Goal: Transaction & Acquisition: Download file/media

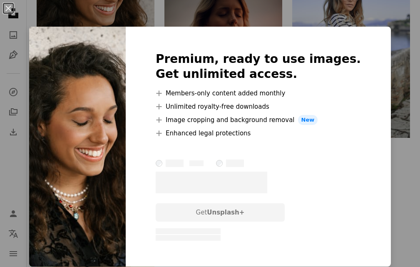
scroll to position [1123, 0]
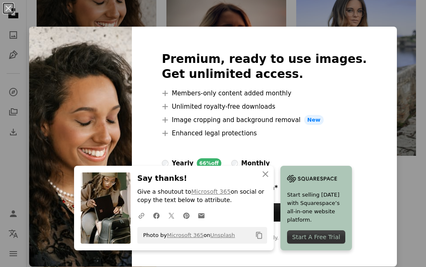
click at [401, 57] on div "An X shape Premium, ready to use images. Get unlimited access. A plus sign Memb…" at bounding box center [213, 133] width 426 height 267
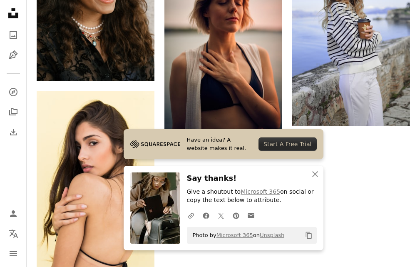
scroll to position [1289, 0]
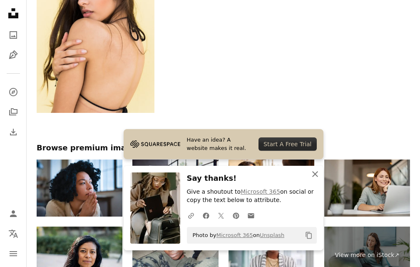
click at [314, 174] on icon "button" at bounding box center [315, 174] width 6 height 6
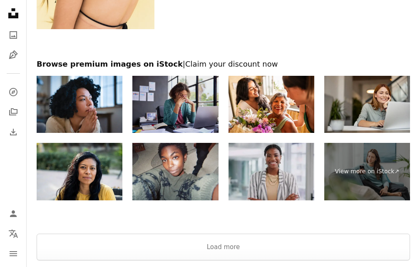
scroll to position [1414, 0]
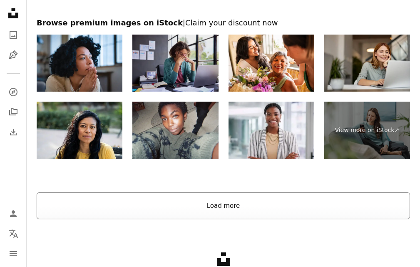
click at [247, 196] on button "Load more" at bounding box center [223, 205] width 373 height 27
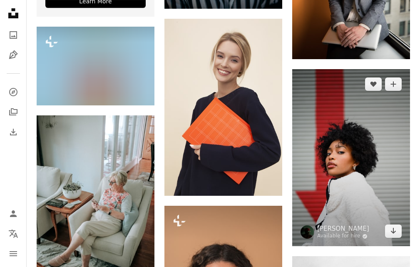
scroll to position [1581, 0]
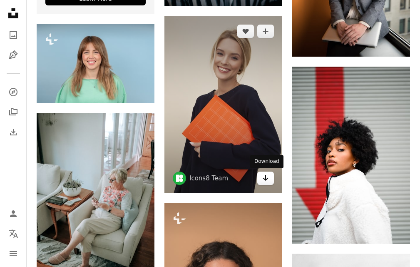
click at [267, 175] on icon "Arrow pointing down" at bounding box center [265, 178] width 7 height 10
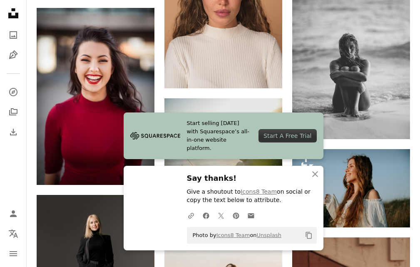
scroll to position [1913, 0]
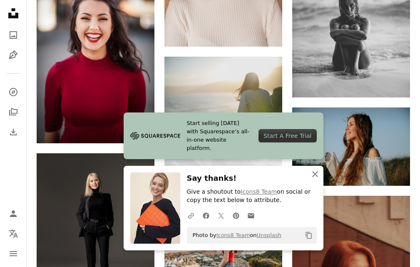
click at [317, 171] on icon "button" at bounding box center [315, 174] width 6 height 6
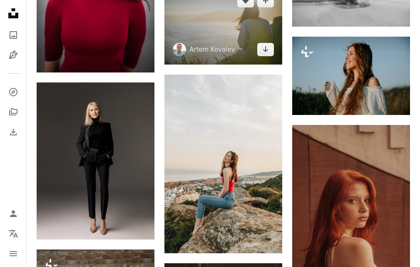
scroll to position [2080, 0]
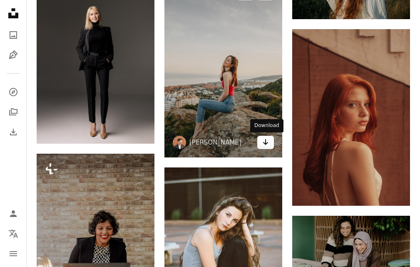
click at [262, 144] on icon "Arrow pointing down" at bounding box center [265, 142] width 7 height 10
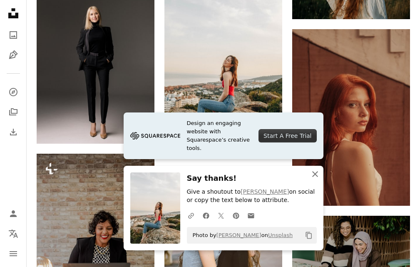
click at [314, 173] on icon "button" at bounding box center [315, 174] width 6 height 6
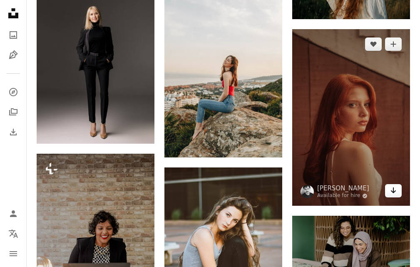
click at [393, 193] on icon "Download" at bounding box center [393, 190] width 5 height 6
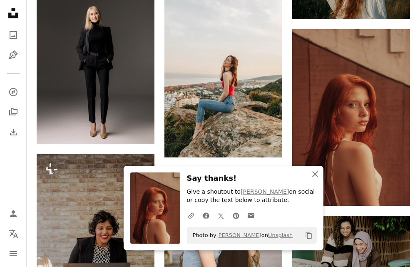
click at [314, 174] on icon "button" at bounding box center [315, 174] width 6 height 6
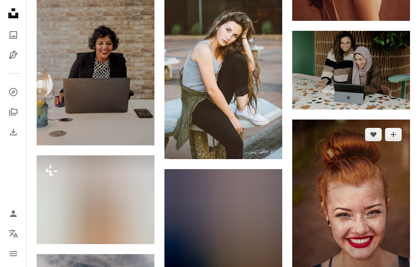
scroll to position [2371, 0]
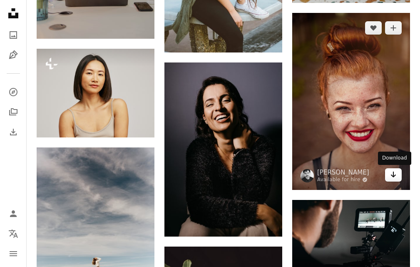
click at [393, 180] on link "Arrow pointing down" at bounding box center [393, 174] width 17 height 13
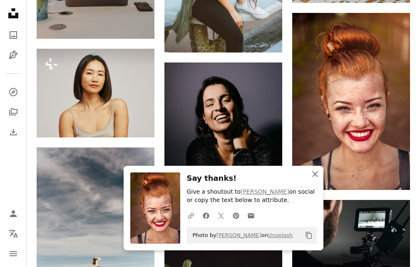
click at [311, 174] on icon "An X shape" at bounding box center [315, 174] width 10 height 10
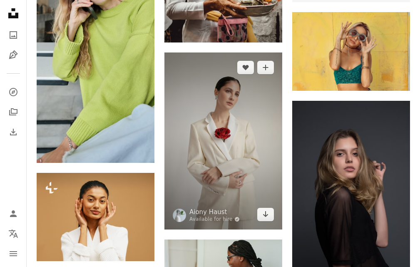
scroll to position [2787, 0]
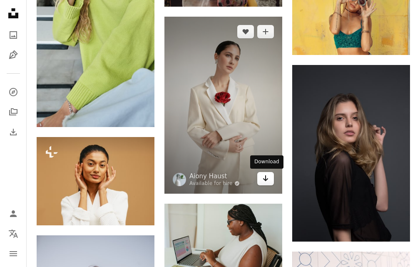
click at [269, 180] on link "Arrow pointing down" at bounding box center [265, 178] width 17 height 13
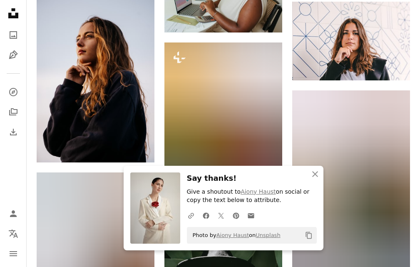
scroll to position [3078, 0]
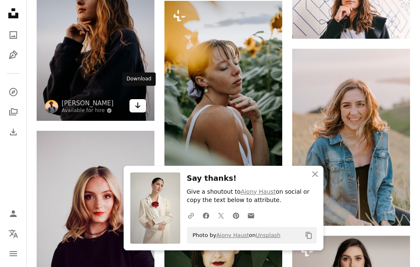
click at [141, 99] on link "Arrow pointing down" at bounding box center [137, 105] width 17 height 13
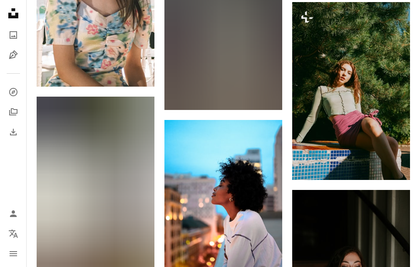
scroll to position [4326, 0]
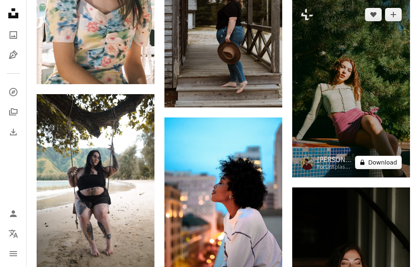
click at [389, 161] on button "A lock Download" at bounding box center [378, 162] width 47 height 13
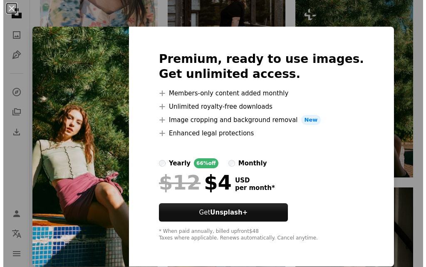
scroll to position [4534, 0]
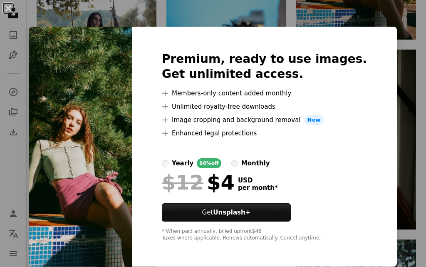
click at [388, 57] on div "An X shape Premium, ready to use images. Get unlimited access. A plus sign Memb…" at bounding box center [213, 133] width 426 height 267
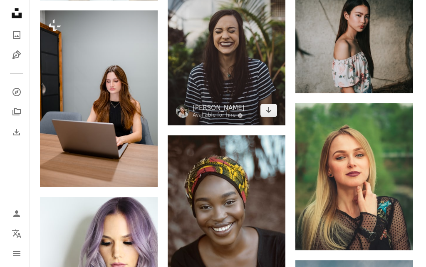
scroll to position [4784, 0]
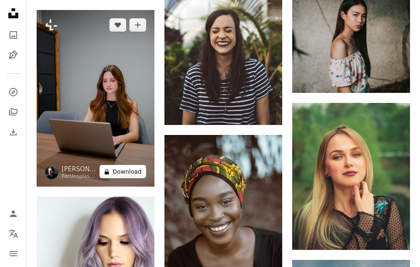
click at [144, 165] on button "A lock Download" at bounding box center [122, 171] width 47 height 13
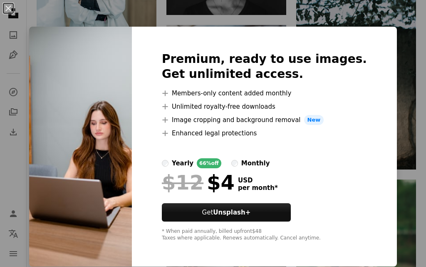
click at [391, 22] on div "An X shape Premium, ready to use images. Get unlimited access. A plus sign Memb…" at bounding box center [213, 133] width 426 height 267
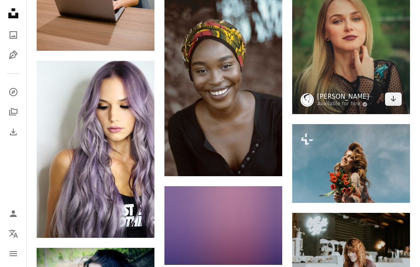
scroll to position [4992, 0]
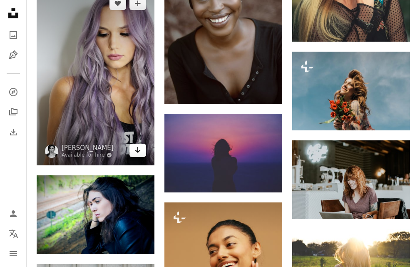
click at [142, 144] on link "Arrow pointing down" at bounding box center [137, 150] width 17 height 13
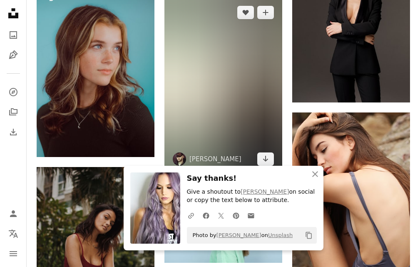
scroll to position [5366, 0]
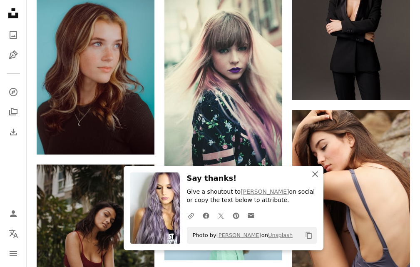
click at [313, 171] on icon "An X shape" at bounding box center [315, 174] width 10 height 10
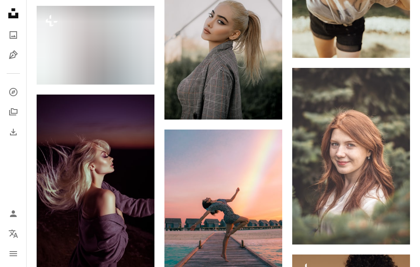
scroll to position [6073, 0]
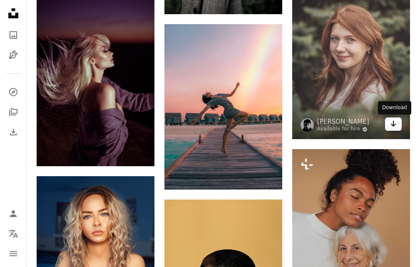
click at [387, 125] on link "Arrow pointing down" at bounding box center [393, 123] width 17 height 13
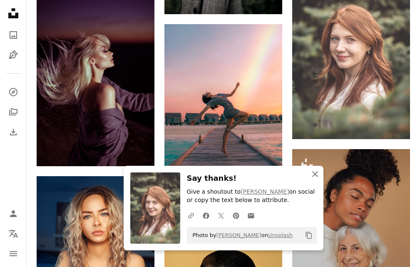
drag, startPoint x: 316, startPoint y: 171, endPoint x: 311, endPoint y: 169, distance: 5.2
click at [315, 171] on icon "An X shape" at bounding box center [315, 174] width 10 height 10
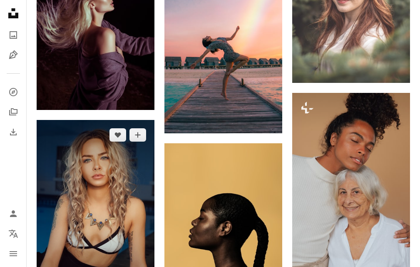
scroll to position [6198, 0]
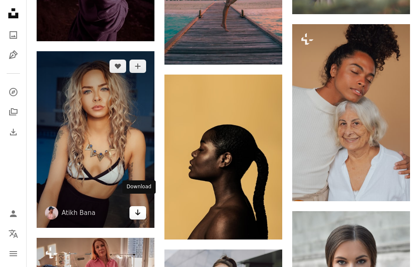
click at [140, 209] on icon "Download" at bounding box center [137, 212] width 5 height 6
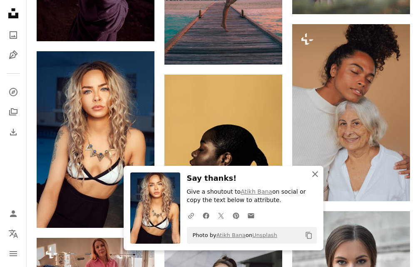
click at [313, 173] on icon "An X shape" at bounding box center [315, 174] width 10 height 10
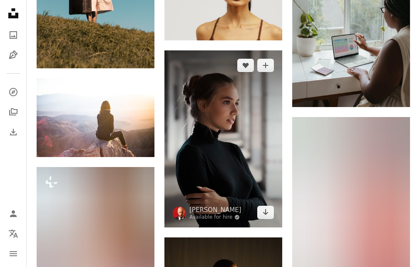
scroll to position [7321, 0]
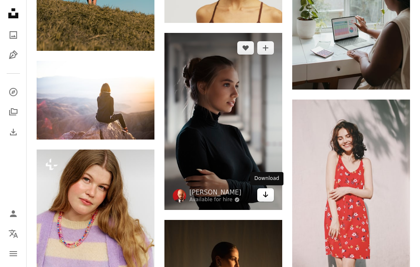
click at [268, 199] on icon "Arrow pointing down" at bounding box center [265, 194] width 7 height 10
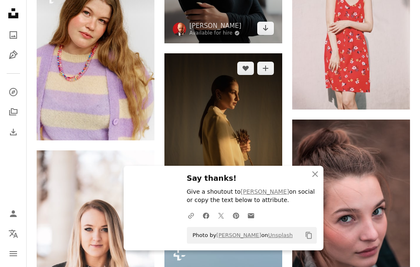
scroll to position [7612, 0]
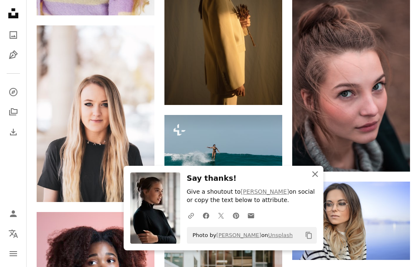
click at [316, 174] on icon "button" at bounding box center [315, 174] width 6 height 6
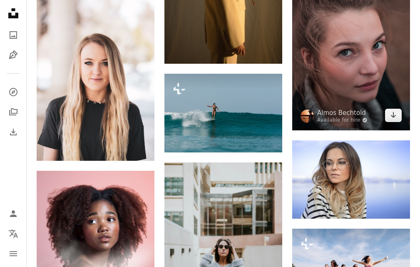
scroll to position [7654, 0]
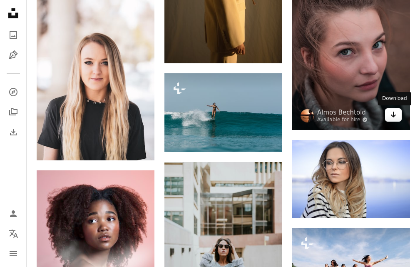
click at [399, 116] on link "Arrow pointing down" at bounding box center [393, 114] width 17 height 13
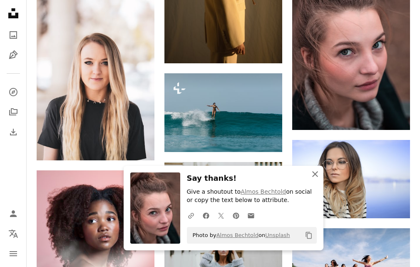
click at [317, 172] on icon "button" at bounding box center [315, 174] width 6 height 6
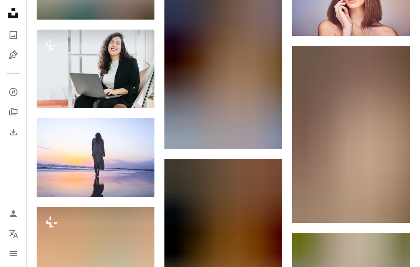
scroll to position [8028, 0]
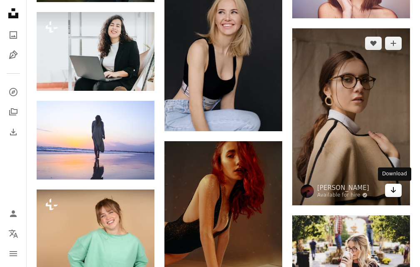
click at [389, 188] on link "Arrow pointing down" at bounding box center [393, 189] width 17 height 13
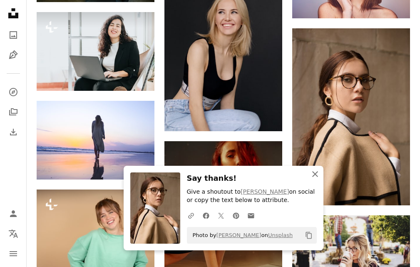
click at [315, 174] on icon "button" at bounding box center [315, 174] width 6 height 6
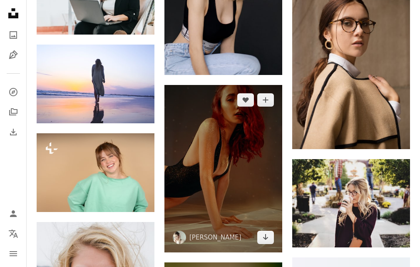
scroll to position [8153, 0]
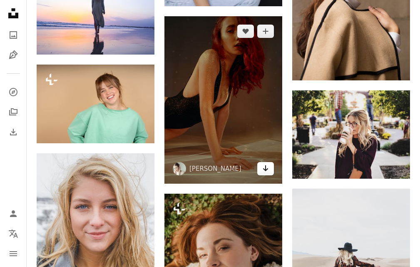
click at [267, 170] on icon "Arrow pointing down" at bounding box center [265, 168] width 7 height 10
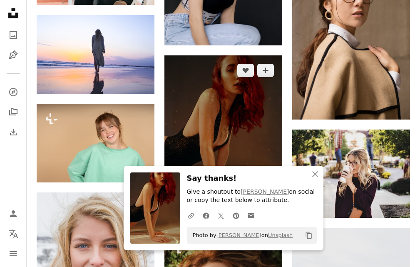
scroll to position [8111, 0]
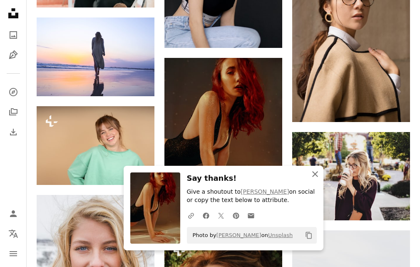
click at [312, 173] on icon "An X shape" at bounding box center [315, 174] width 10 height 10
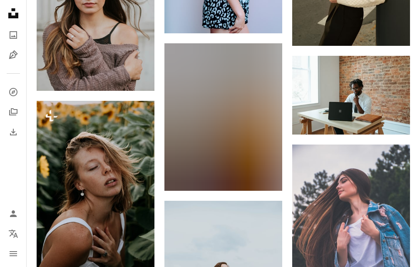
scroll to position [8943, 0]
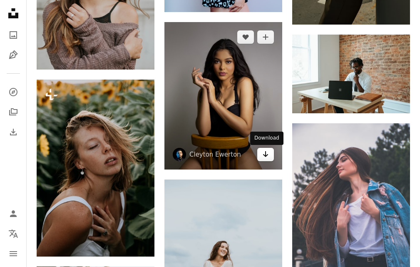
click at [265, 155] on icon "Download" at bounding box center [265, 154] width 5 height 6
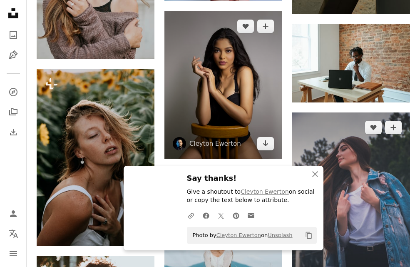
scroll to position [9026, 0]
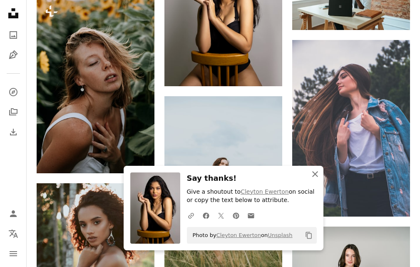
click at [313, 173] on icon "button" at bounding box center [315, 174] width 6 height 6
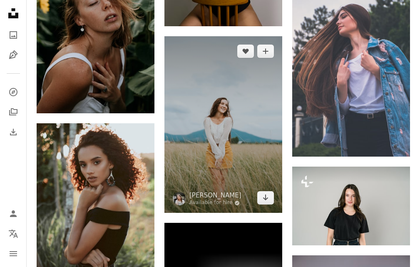
scroll to position [8985, 0]
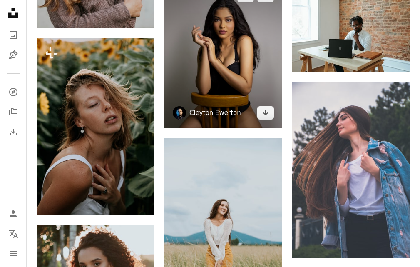
click at [218, 113] on link "Cleyton Ewerton" at bounding box center [215, 113] width 52 height 8
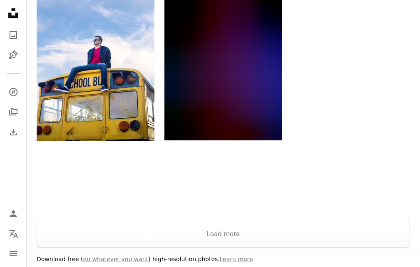
scroll to position [1206, 0]
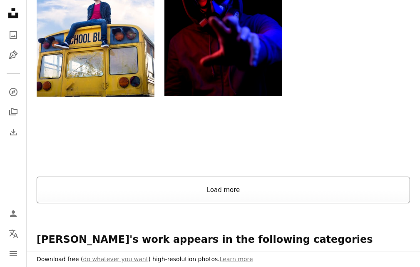
click at [196, 176] on button "Load more" at bounding box center [223, 189] width 373 height 27
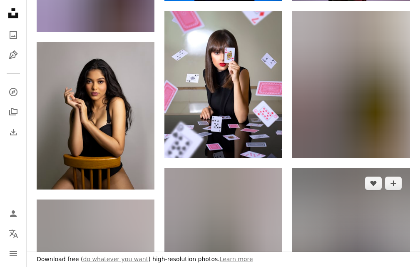
scroll to position [4451, 0]
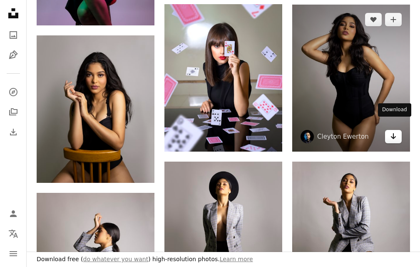
click at [391, 131] on icon "Arrow pointing down" at bounding box center [393, 136] width 7 height 10
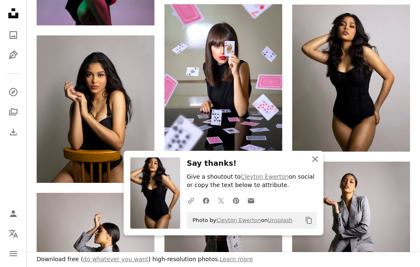
click at [316, 158] on icon "button" at bounding box center [315, 159] width 6 height 6
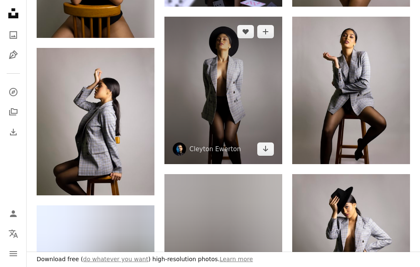
scroll to position [4617, 0]
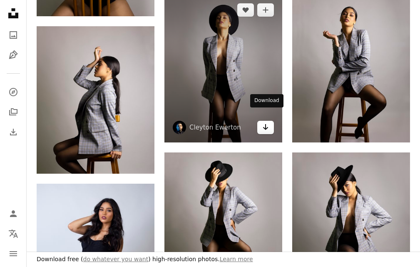
click at [267, 122] on icon "Arrow pointing down" at bounding box center [265, 127] width 7 height 10
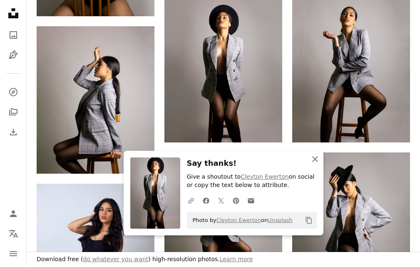
click at [314, 160] on icon "button" at bounding box center [315, 159] width 6 height 6
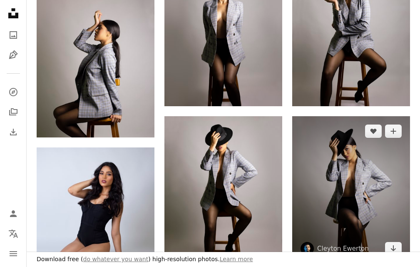
scroll to position [4742, 0]
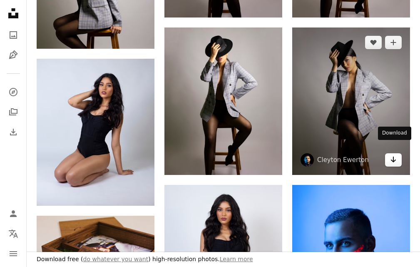
click at [395, 154] on icon "Arrow pointing down" at bounding box center [393, 159] width 7 height 10
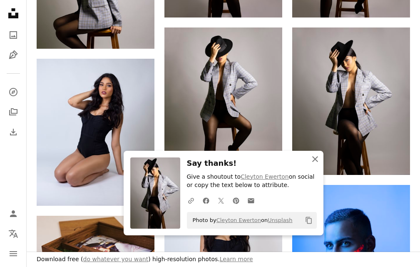
drag, startPoint x: 313, startPoint y: 160, endPoint x: 304, endPoint y: 160, distance: 9.6
click at [313, 160] on icon "button" at bounding box center [315, 159] width 6 height 6
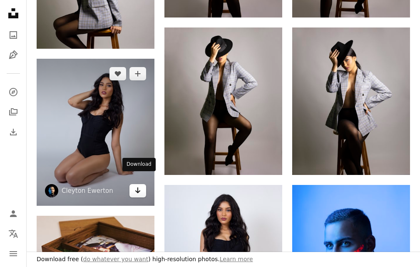
click at [137, 185] on icon "Arrow pointing down" at bounding box center [137, 190] width 7 height 10
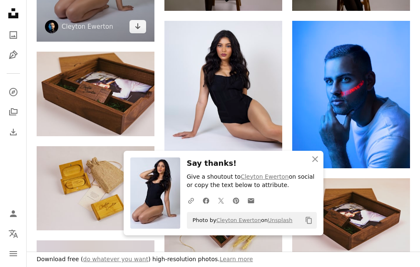
scroll to position [4908, 0]
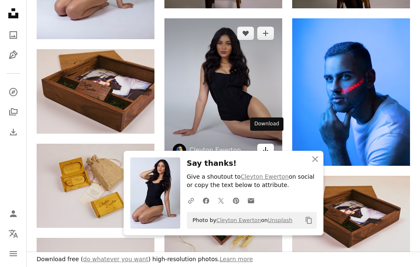
click at [266, 147] on icon "Download" at bounding box center [265, 150] width 5 height 6
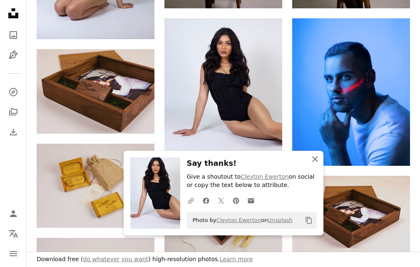
click at [312, 157] on icon "An X shape" at bounding box center [315, 159] width 10 height 10
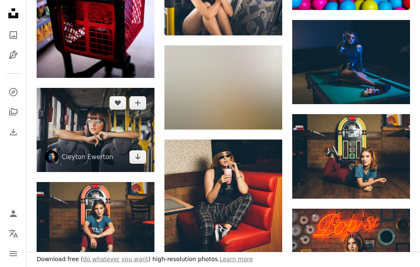
scroll to position [6780, 0]
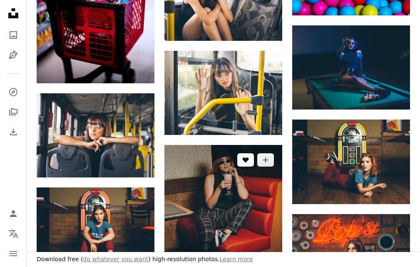
click at [244, 157] on icon "Like" at bounding box center [246, 159] width 6 height 5
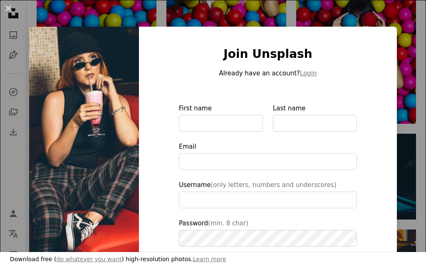
click at [102, 49] on img at bounding box center [84, 188] width 110 height 323
click at [406, 38] on div "An X shape Join Unsplash Already have an account? Login First name Last name Em…" at bounding box center [213, 133] width 426 height 267
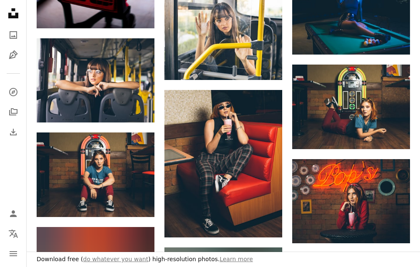
scroll to position [6947, 0]
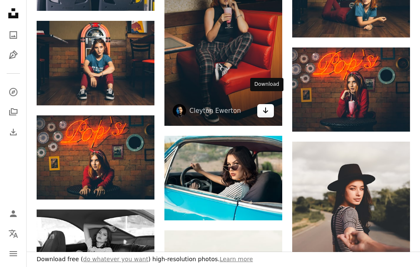
click at [270, 104] on link "Arrow pointing down" at bounding box center [265, 110] width 17 height 13
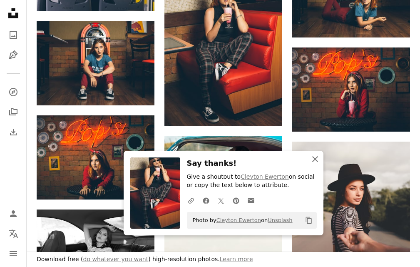
click at [314, 160] on icon "An X shape" at bounding box center [315, 159] width 10 height 10
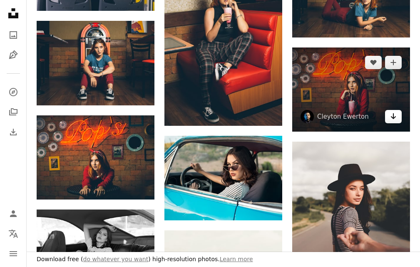
click at [391, 111] on icon "Arrow pointing down" at bounding box center [393, 116] width 7 height 10
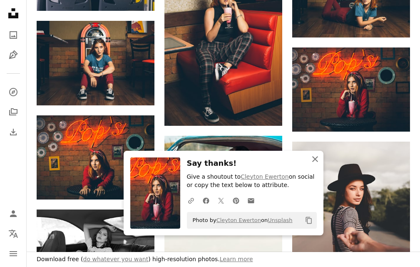
click at [317, 160] on icon "button" at bounding box center [315, 159] width 6 height 6
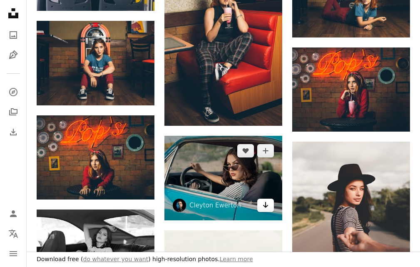
click at [261, 198] on link "Arrow pointing down" at bounding box center [265, 204] width 17 height 13
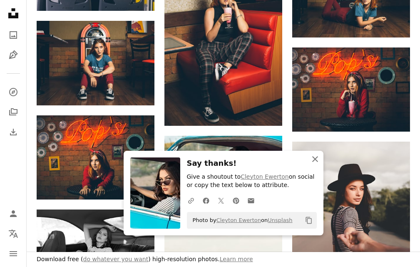
click at [314, 162] on icon "An X shape" at bounding box center [315, 159] width 10 height 10
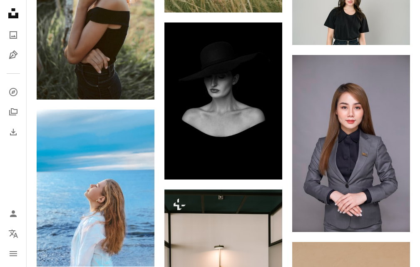
scroll to position [9317, 0]
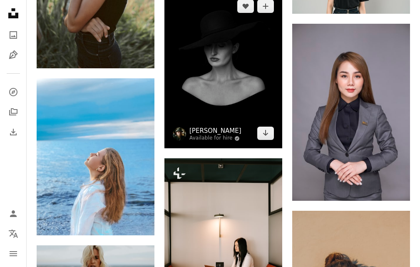
click at [210, 134] on link "[PERSON_NAME]" at bounding box center [215, 130] width 52 height 8
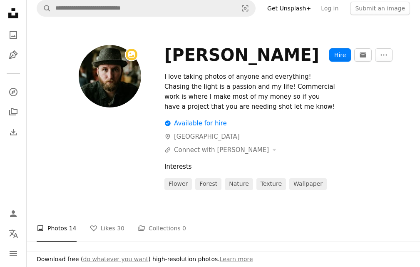
scroll to position [291, 0]
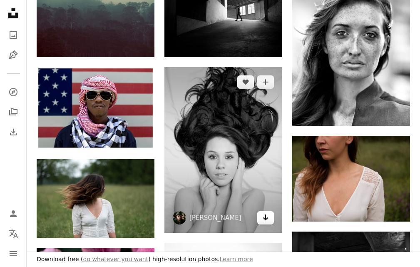
click at [265, 219] on icon "Download" at bounding box center [265, 217] width 5 height 6
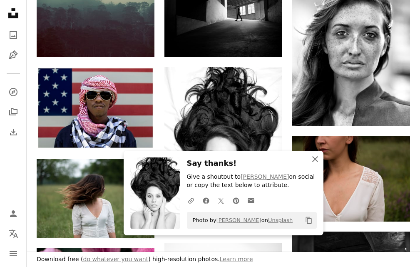
click at [315, 160] on icon "An X shape" at bounding box center [315, 159] width 10 height 10
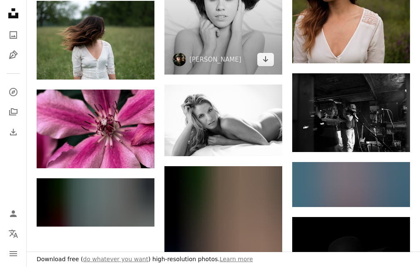
scroll to position [458, 0]
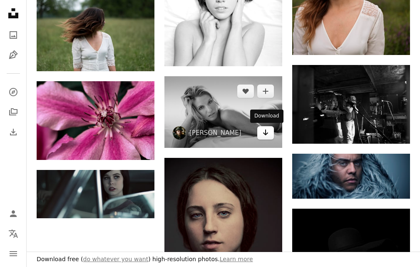
click at [267, 131] on icon "Arrow pointing down" at bounding box center [265, 132] width 7 height 10
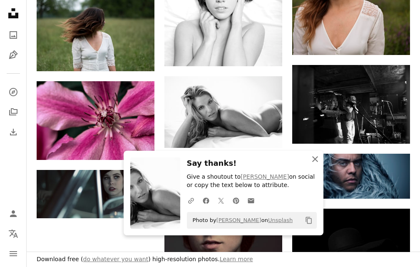
click at [313, 161] on icon "button" at bounding box center [315, 159] width 6 height 6
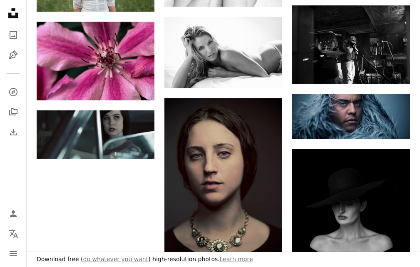
scroll to position [499, 0]
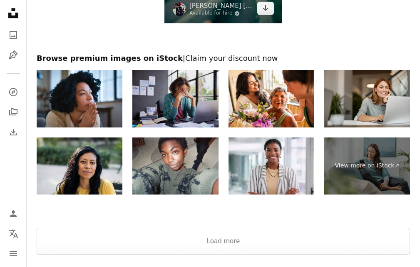
scroll to position [10552, 0]
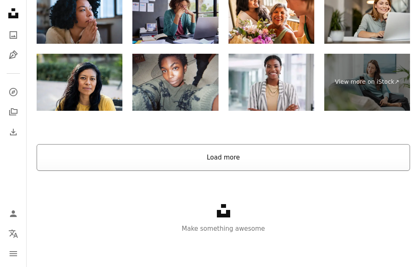
click at [213, 161] on button "Load more" at bounding box center [223, 157] width 373 height 27
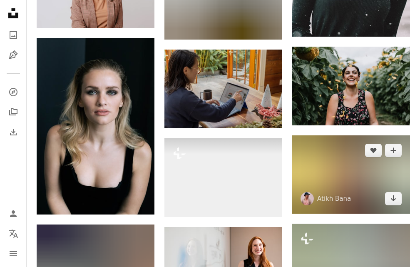
scroll to position [13422, 0]
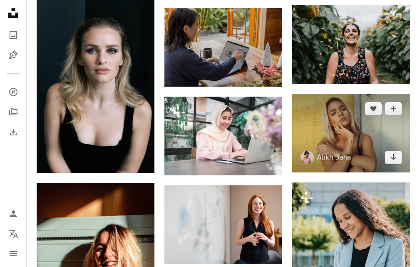
click at [324, 157] on link "Atikh Bana" at bounding box center [334, 157] width 34 height 8
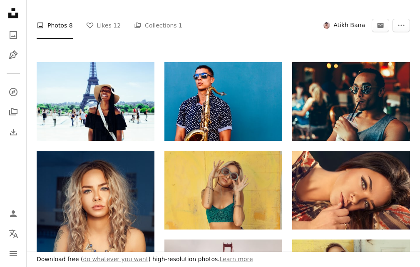
scroll to position [83, 0]
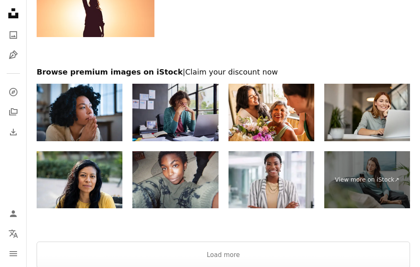
scroll to position [15215, 0]
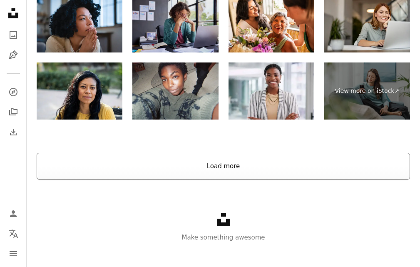
click at [238, 159] on button "Load more" at bounding box center [223, 166] width 373 height 27
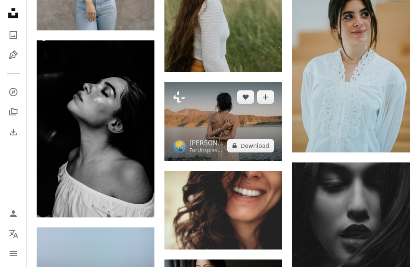
scroll to position [16629, 0]
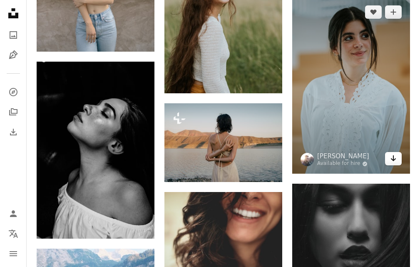
click at [397, 160] on link "Arrow pointing down" at bounding box center [393, 158] width 17 height 13
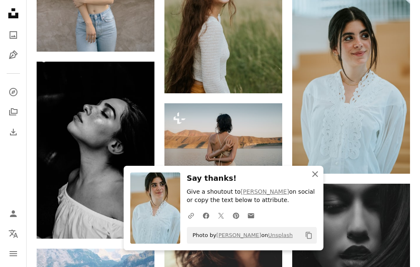
click at [317, 172] on icon "An X shape" at bounding box center [315, 174] width 10 height 10
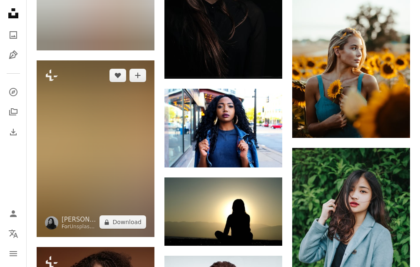
scroll to position [20123, 0]
